Goal: Task Accomplishment & Management: Manage account settings

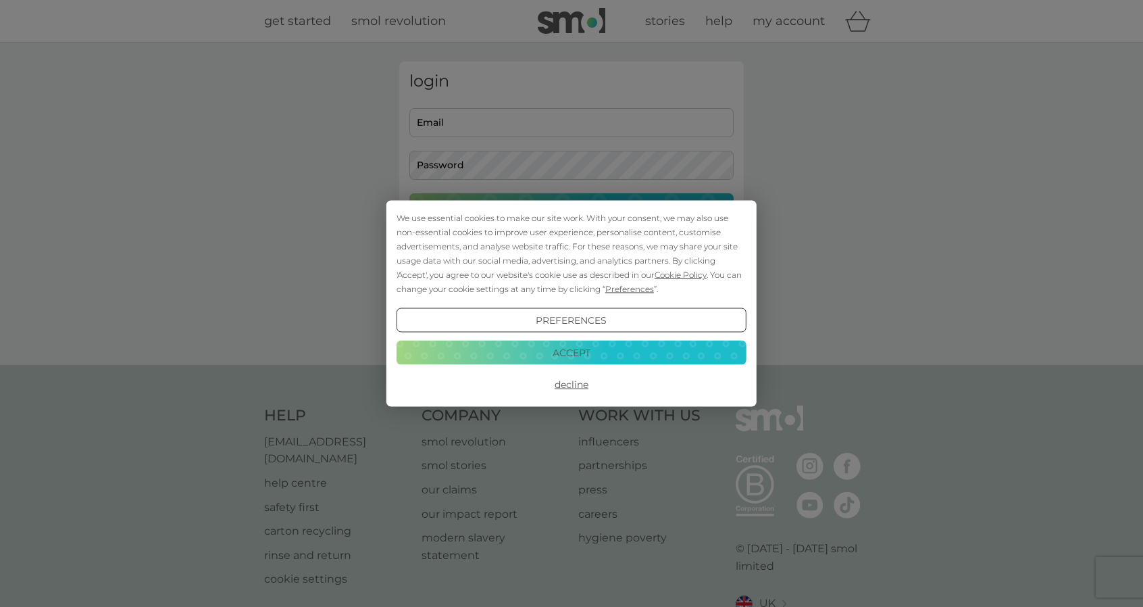
click at [573, 389] on button "Decline" at bounding box center [572, 384] width 350 height 24
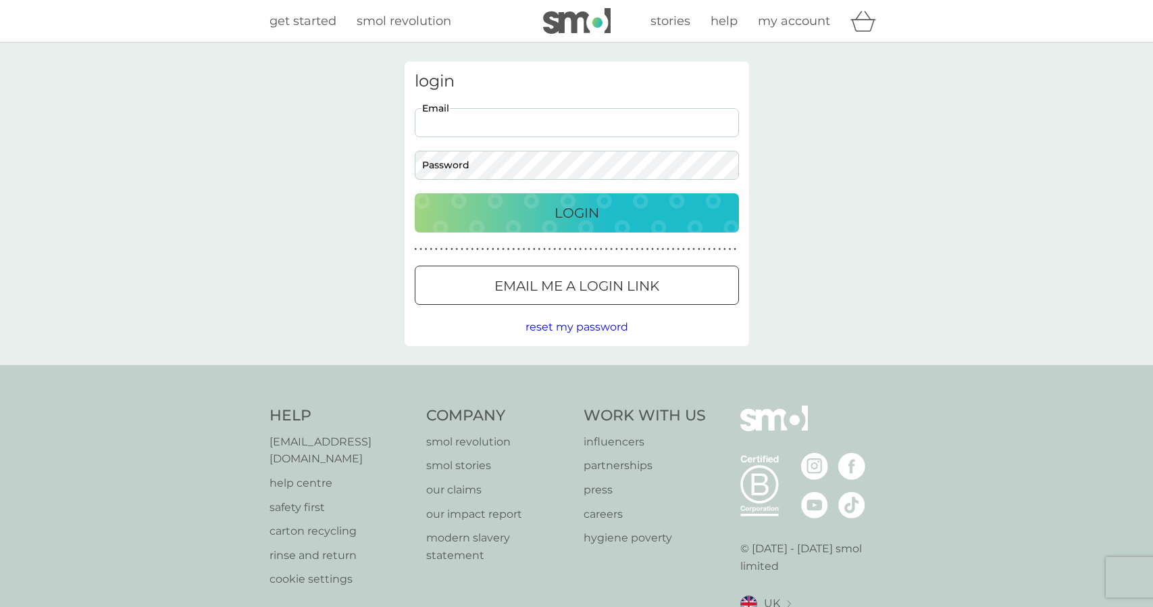
click at [518, 118] on input "Email" at bounding box center [577, 122] width 324 height 29
click at [538, 280] on p "Email me a login link" at bounding box center [571, 286] width 165 height 22
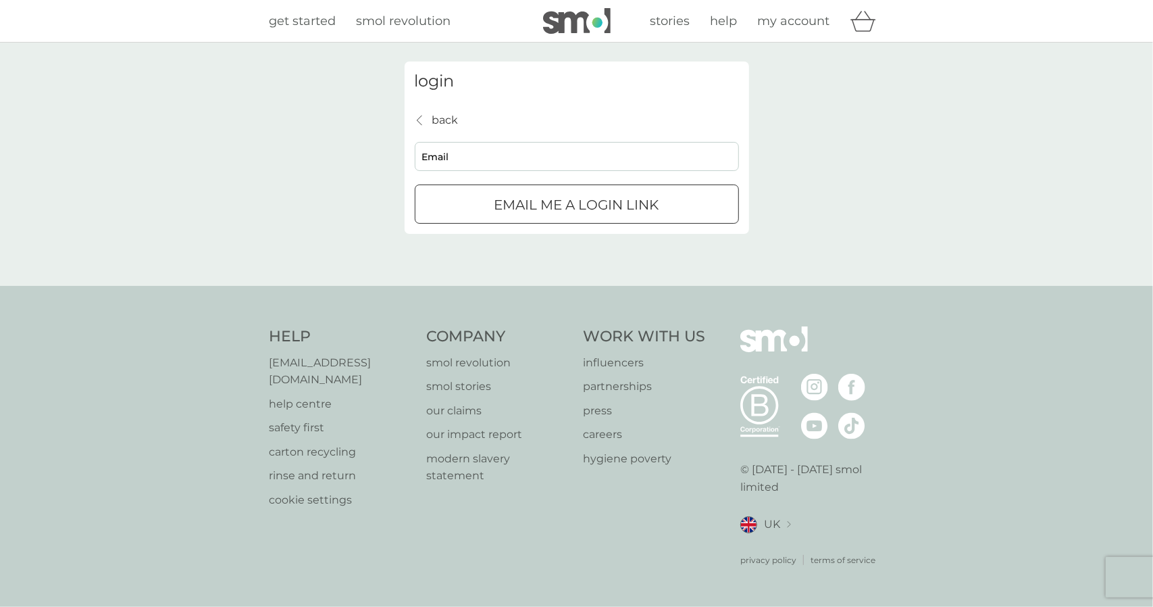
click at [486, 155] on input "Email" at bounding box center [577, 156] width 324 height 29
click at [491, 158] on input "Email" at bounding box center [577, 156] width 324 height 29
type input "[PERSON_NAME][EMAIL_ADDRESS][DOMAIN_NAME]"
click at [561, 204] on div "submit" at bounding box center [561, 204] width 0 height 0
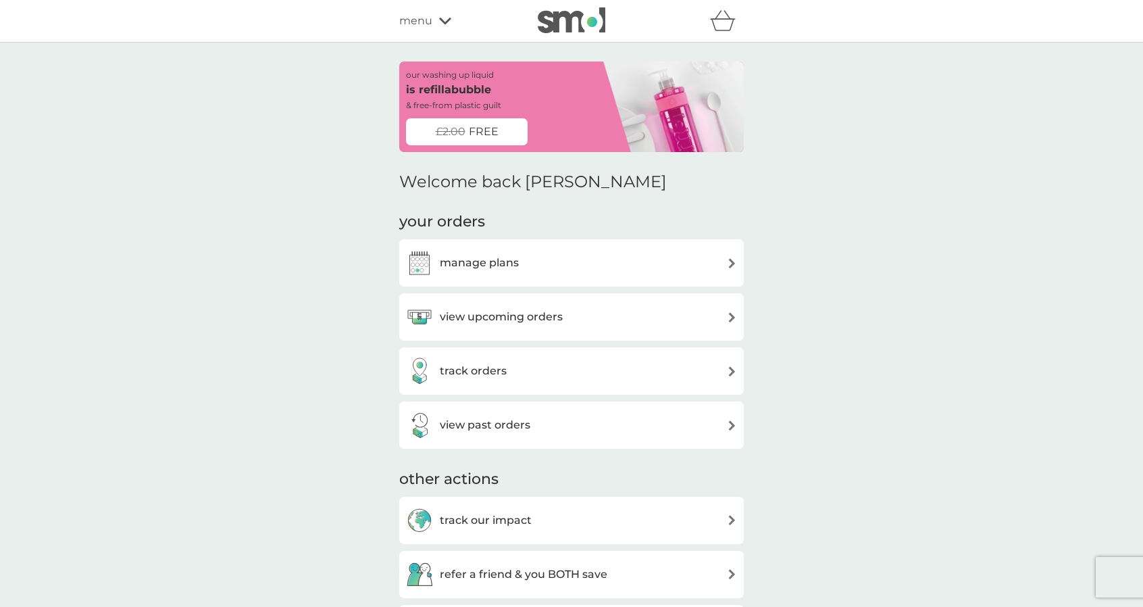
click at [543, 265] on div "manage plans" at bounding box center [571, 262] width 331 height 27
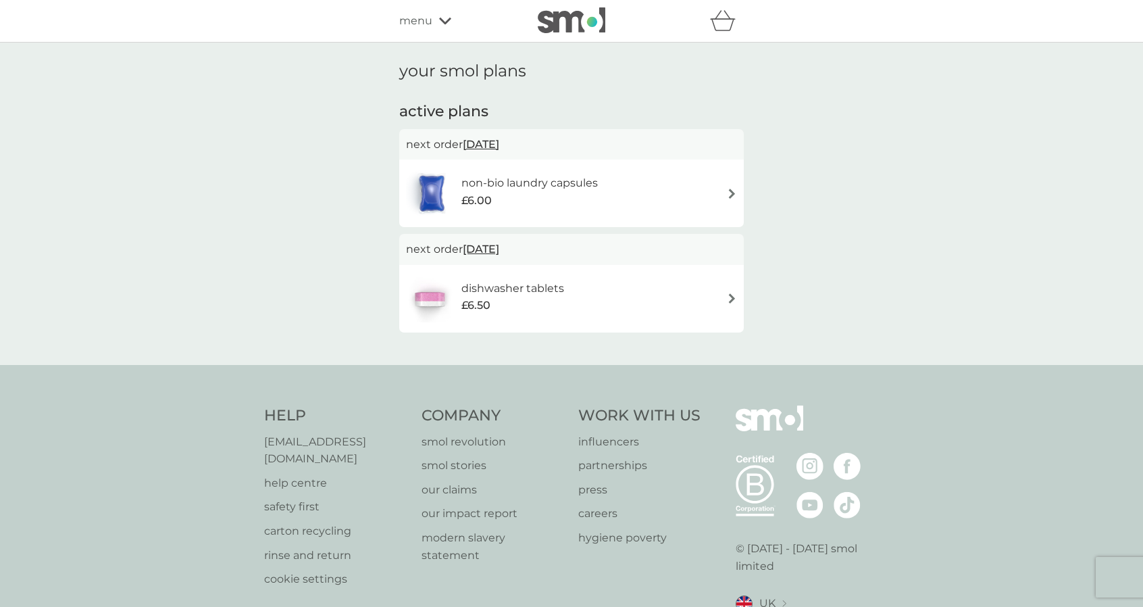
click at [730, 194] on img at bounding box center [732, 194] width 10 height 10
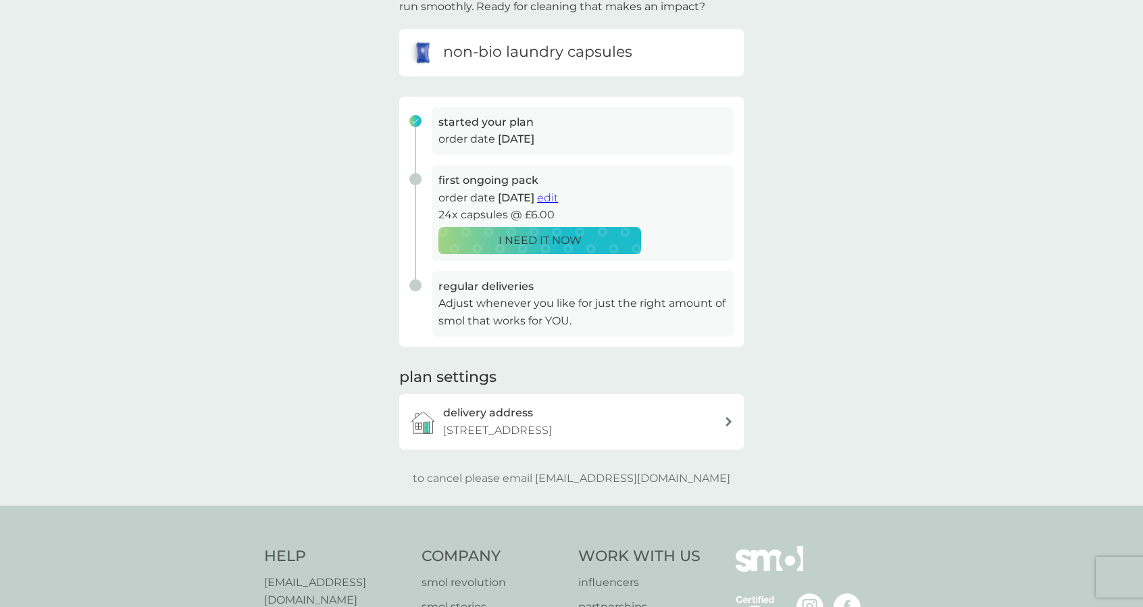
scroll to position [119, 0]
drag, startPoint x: 565, startPoint y: 473, endPoint x: 712, endPoint y: 469, distance: 147.4
click at [712, 469] on div "to cancel please email help@smolproducts.com" at bounding box center [571, 478] width 345 height 18
copy p "[EMAIL_ADDRESS][DOMAIN_NAME]"
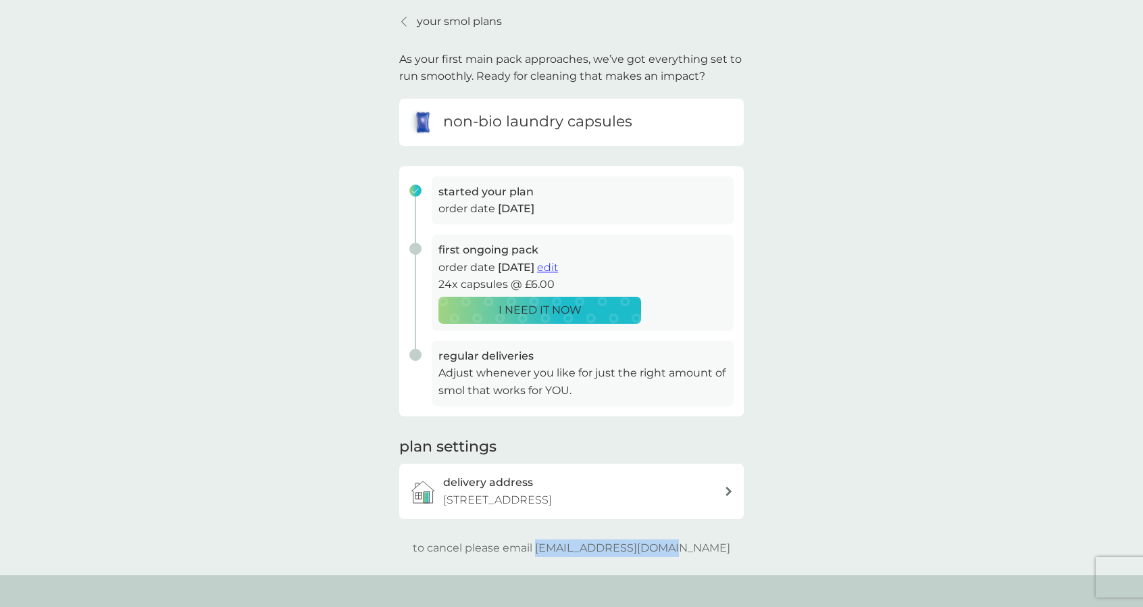
scroll to position [0, 0]
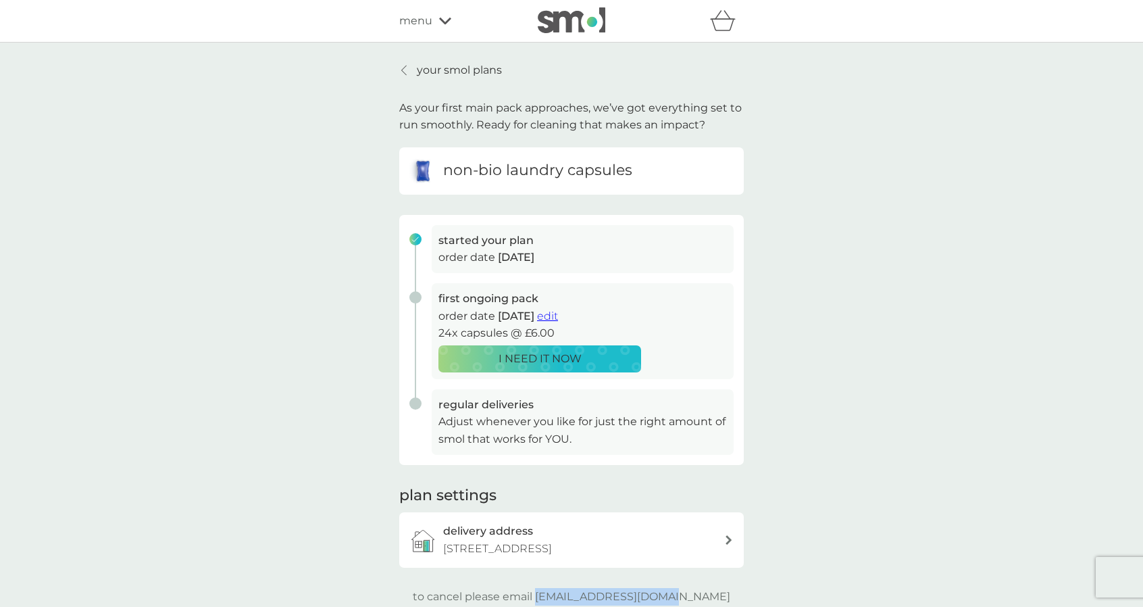
click at [418, 68] on p "your smol plans" at bounding box center [459, 70] width 85 height 18
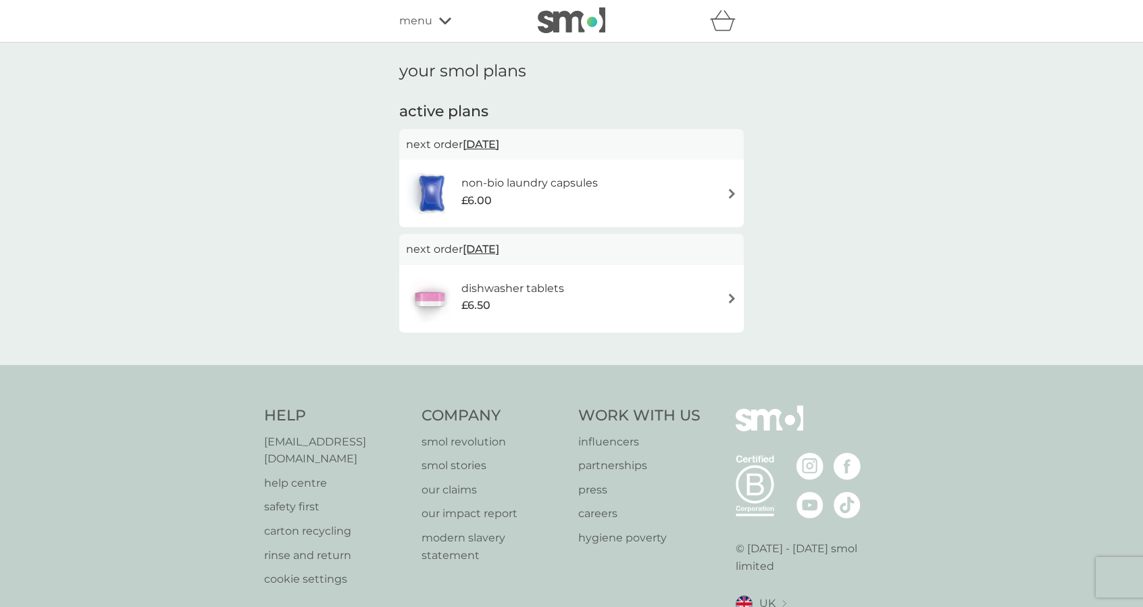
click at [496, 146] on span "20 Oct 2025" at bounding box center [481, 144] width 36 height 26
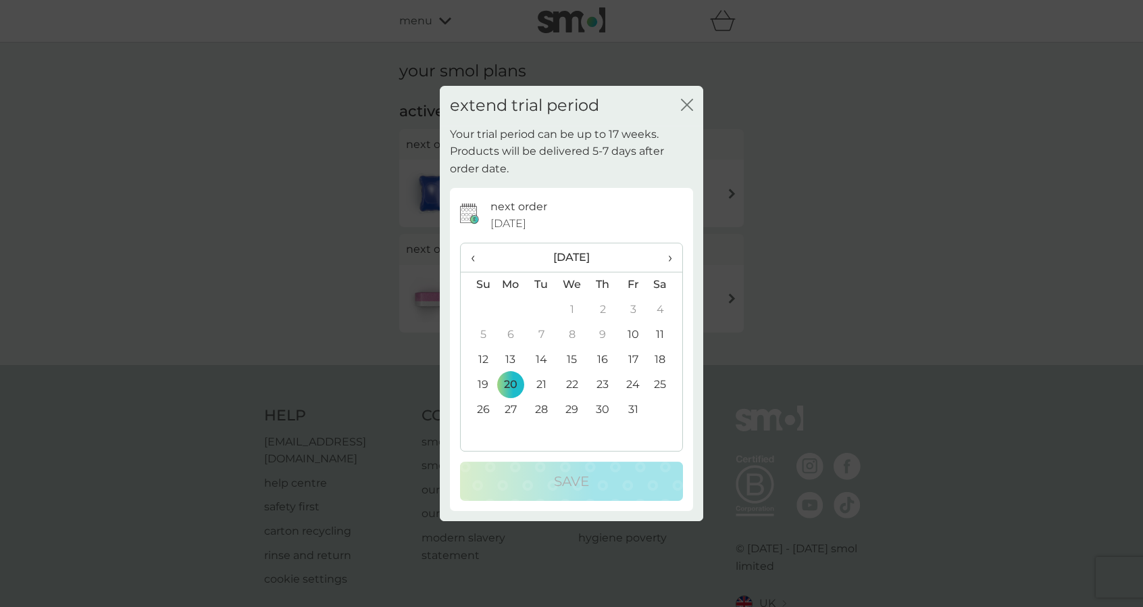
click at [682, 103] on icon "close" at bounding box center [687, 105] width 12 height 12
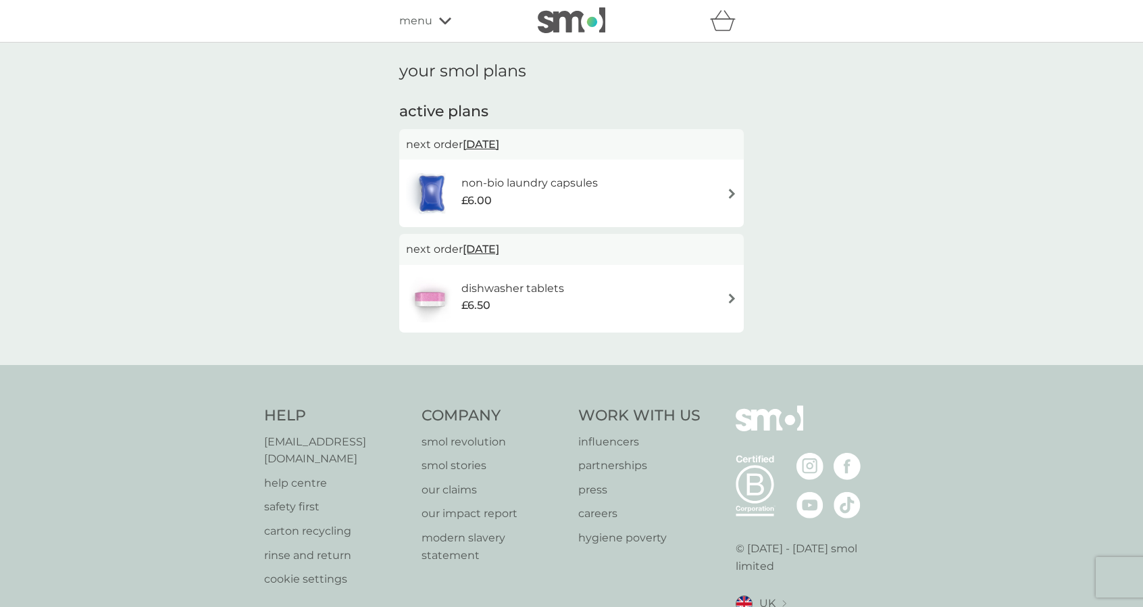
click at [499, 141] on span "20 Oct 2025" at bounding box center [481, 144] width 36 height 26
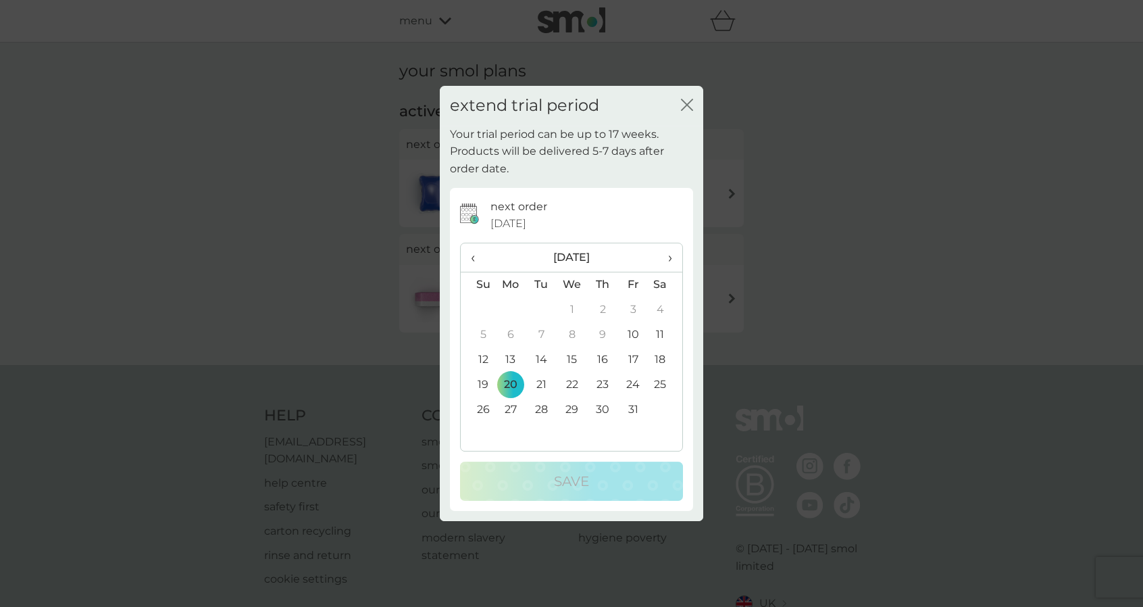
click at [684, 101] on icon "close" at bounding box center [684, 104] width 5 height 11
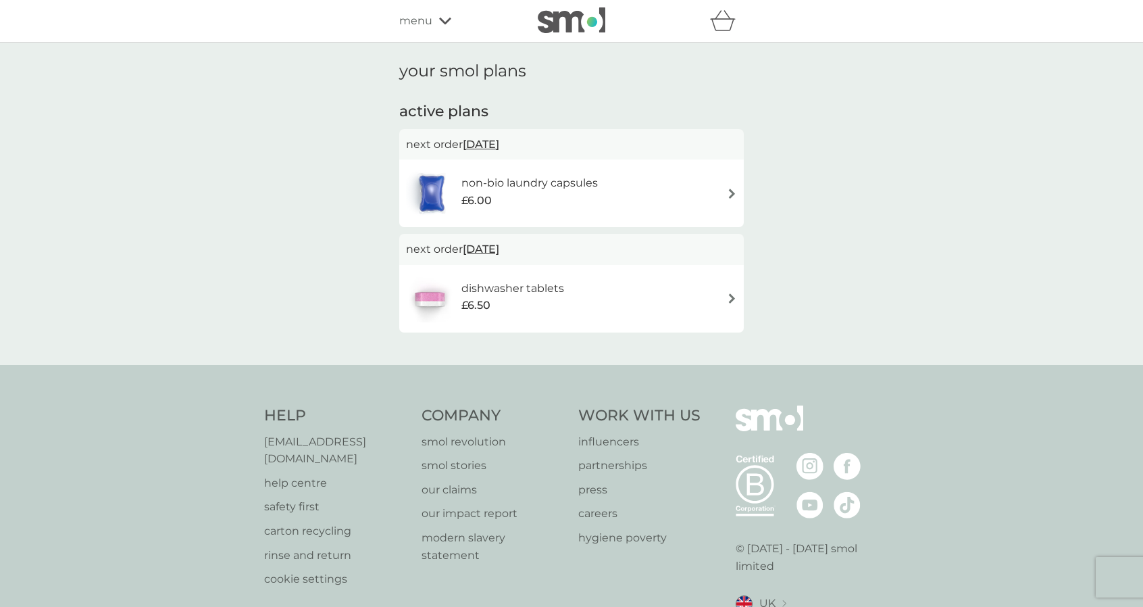
click at [736, 193] on img at bounding box center [732, 194] width 10 height 10
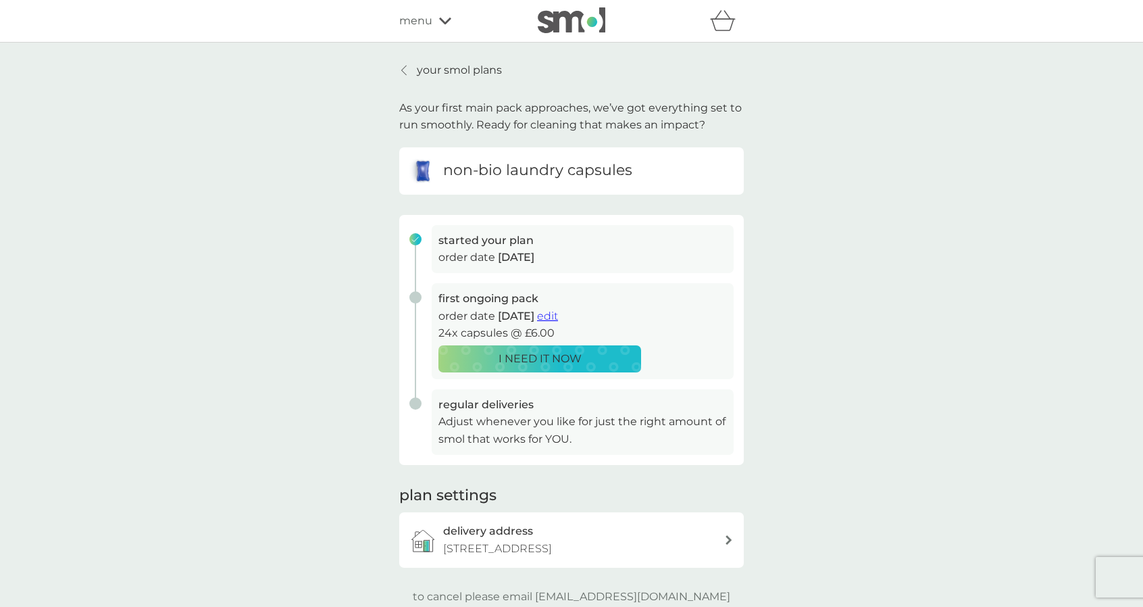
click at [403, 71] on icon at bounding box center [403, 70] width 5 height 11
